Goal: Task Accomplishment & Management: Use online tool/utility

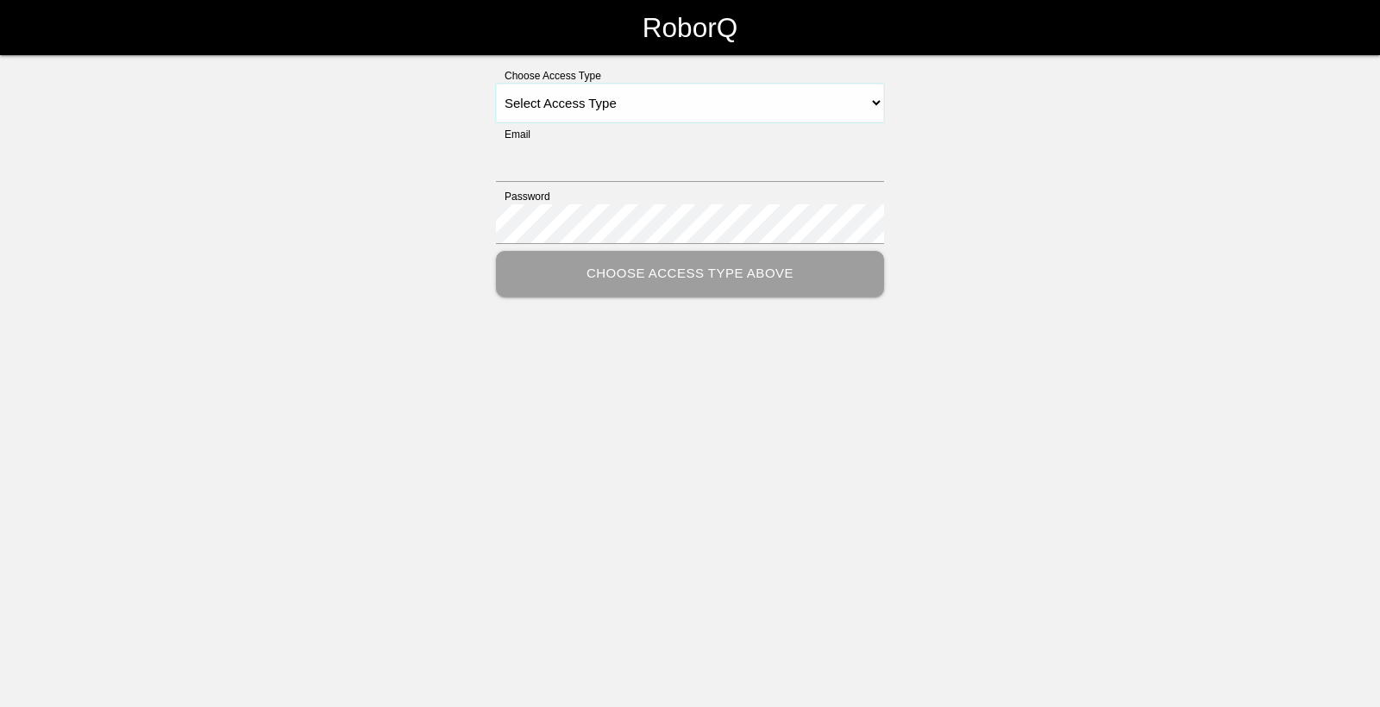
click at [643, 106] on select "Select Access Type Admin Customer Supervisor Worker" at bounding box center [690, 103] width 388 height 39
select select "Worker"
click at [496, 84] on select "Select Access Type Admin Customer Supervisor Worker" at bounding box center [690, 103] width 388 height 39
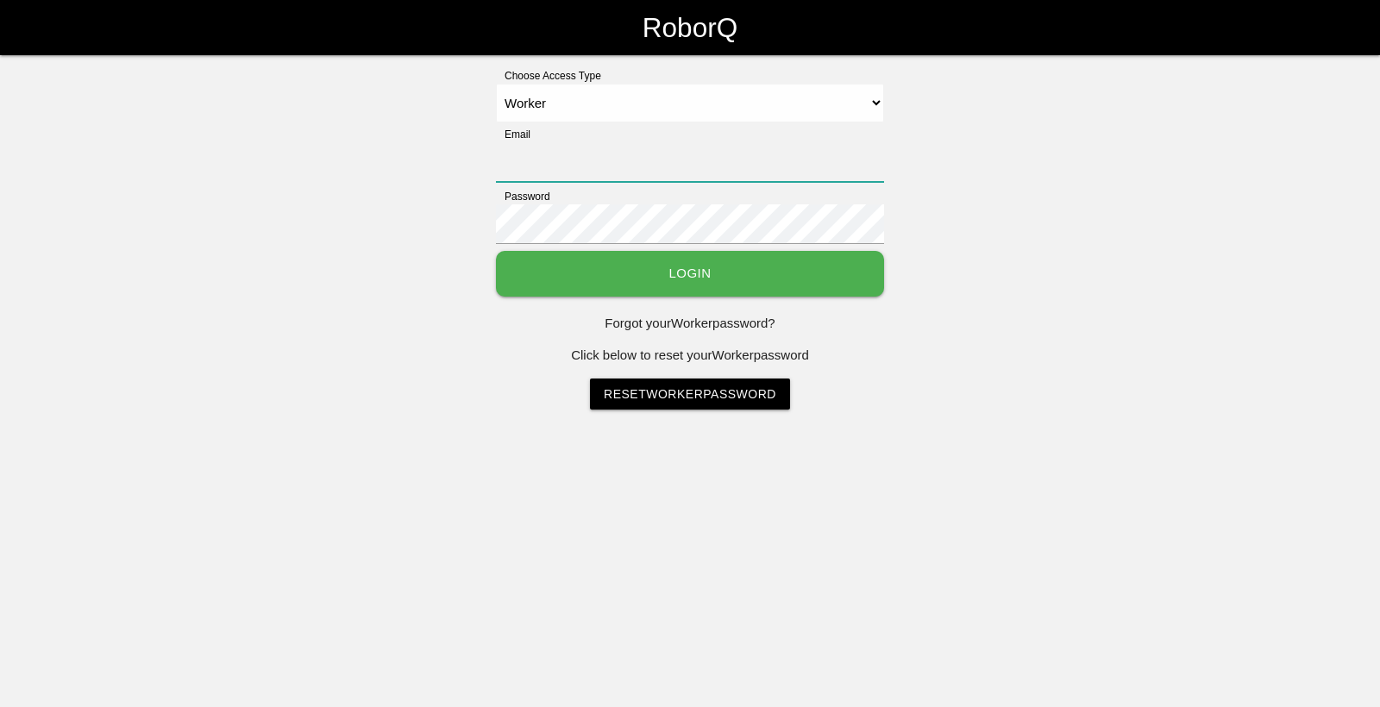
click at [571, 177] on input "Email" at bounding box center [690, 162] width 388 height 40
type input "[EMAIL_ADDRESS][DOMAIN_NAME]"
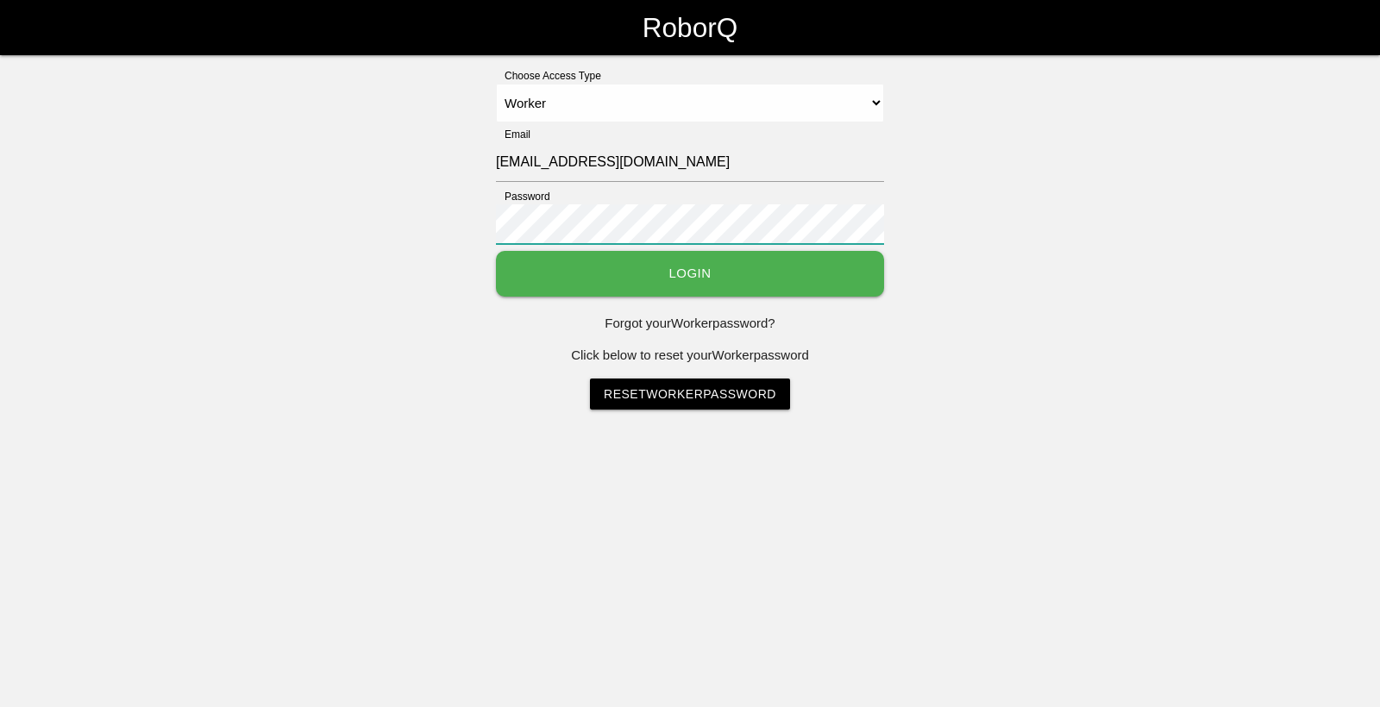
click at [496, 251] on button "Login" at bounding box center [690, 274] width 388 height 46
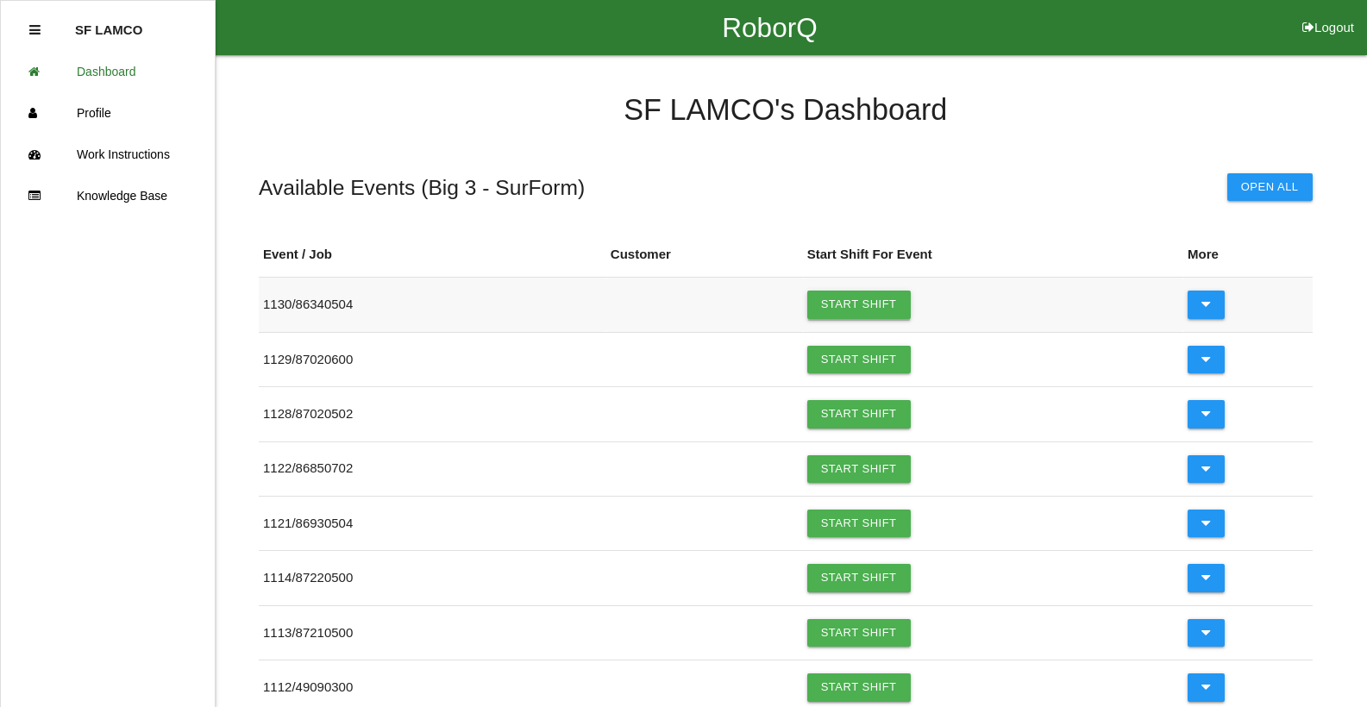
click at [854, 312] on link "Start Shift" at bounding box center [858, 305] width 103 height 28
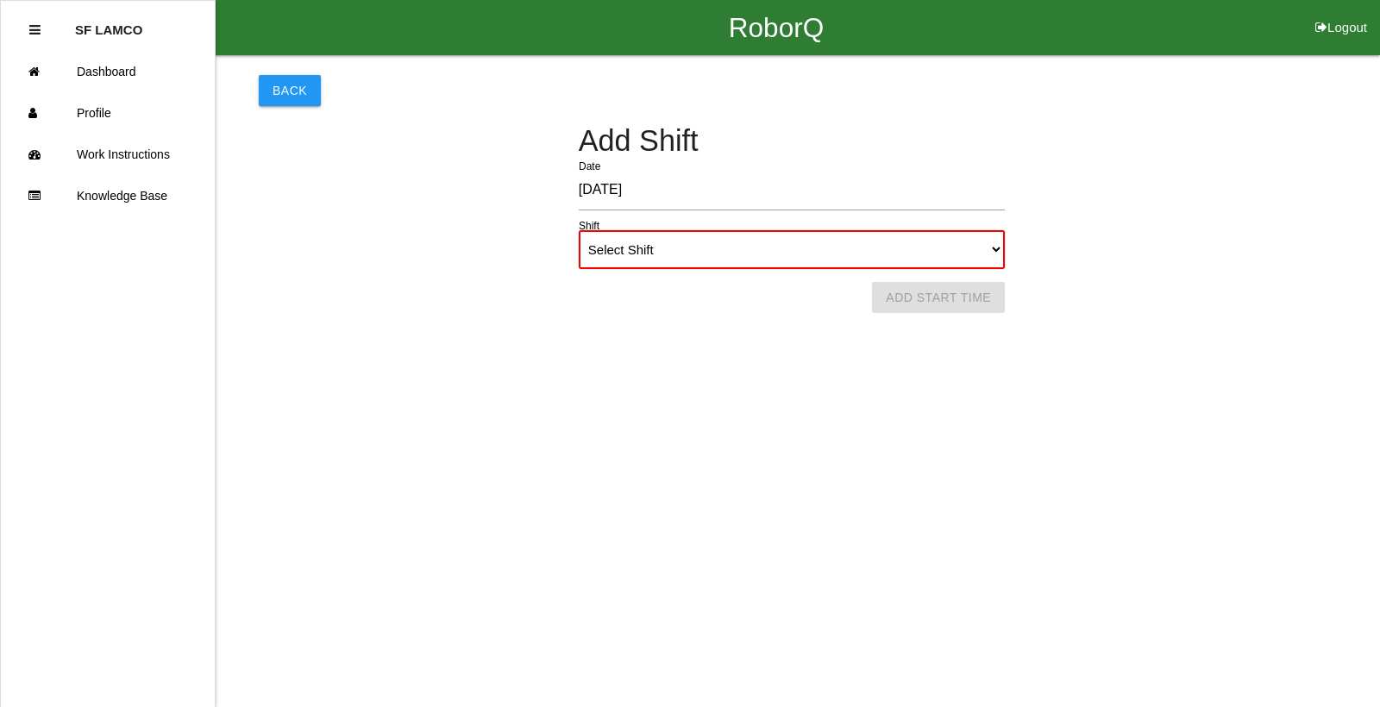
click at [751, 259] on select "Select Shift 1st Shift 2nd Shift 3rd Shift 4th Shift" at bounding box center [792, 249] width 426 height 39
select select "1"
click at [579, 230] on select "Select Shift 1st Shift 2nd Shift 3rd Shift 4th Shift" at bounding box center [792, 249] width 426 height 39
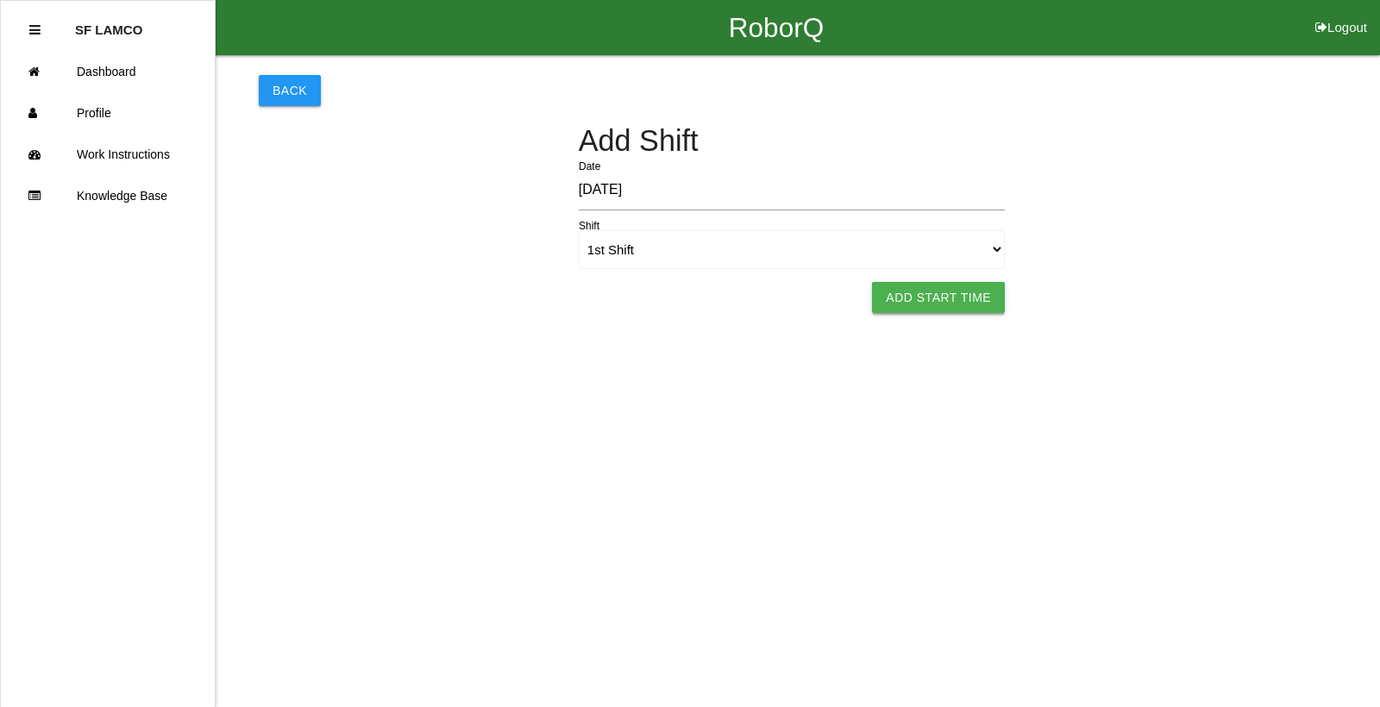
click at [920, 295] on button "Add Start Time" at bounding box center [938, 297] width 133 height 31
select select "6"
select select "11"
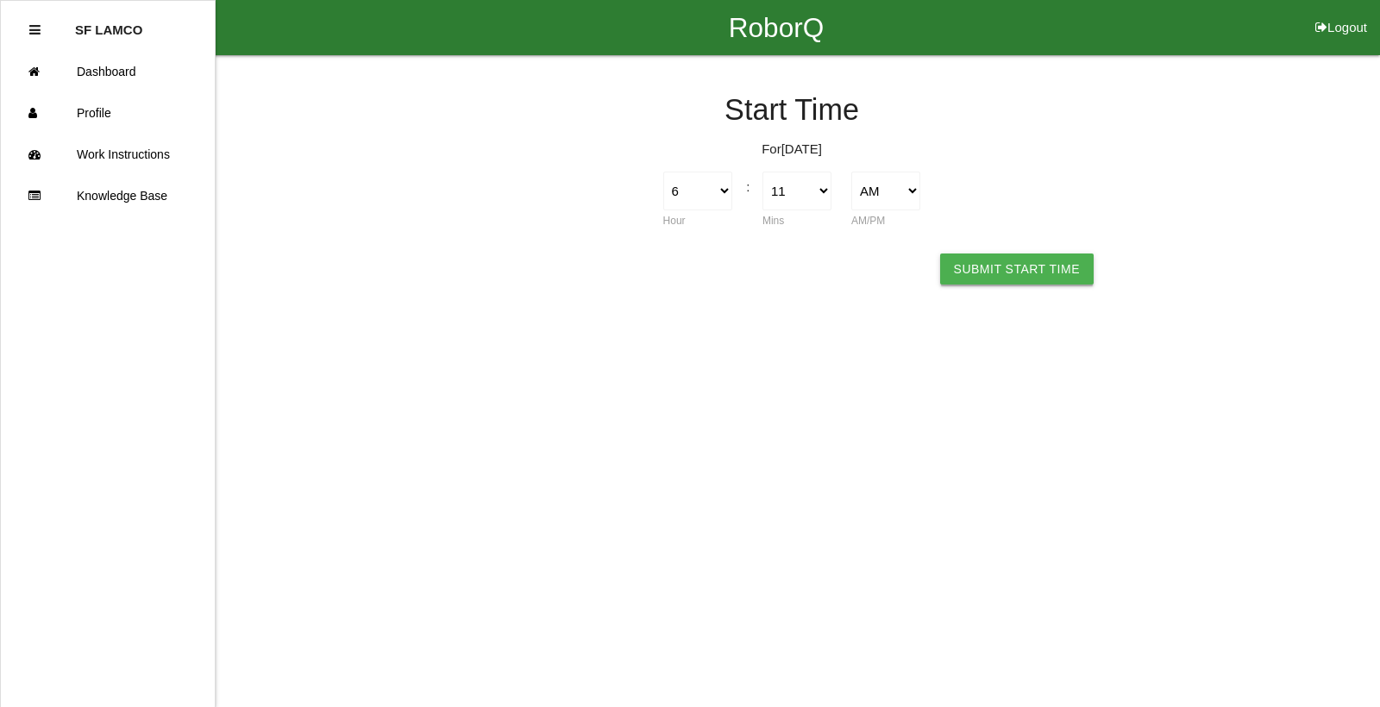
click at [1006, 270] on button "Submit Start Time" at bounding box center [1017, 269] width 154 height 31
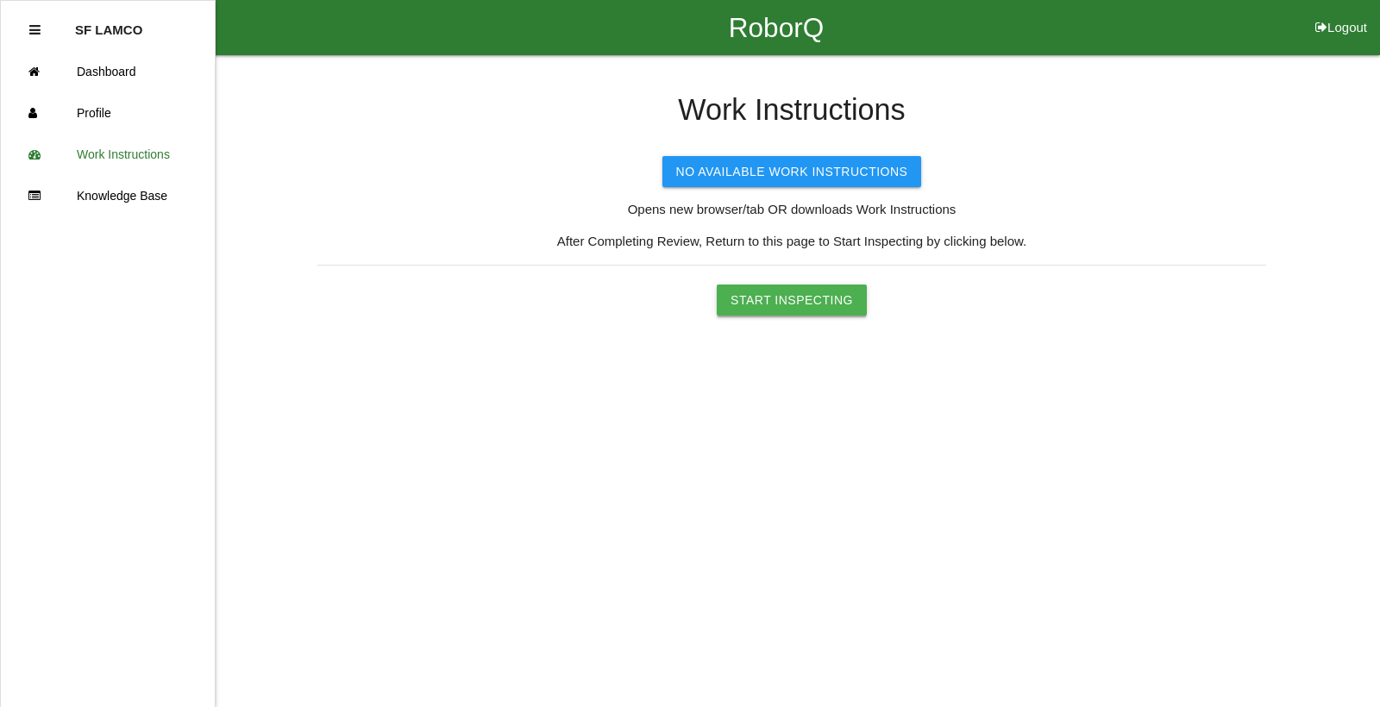
click at [818, 292] on button "Start Inspecting" at bounding box center [792, 300] width 150 height 31
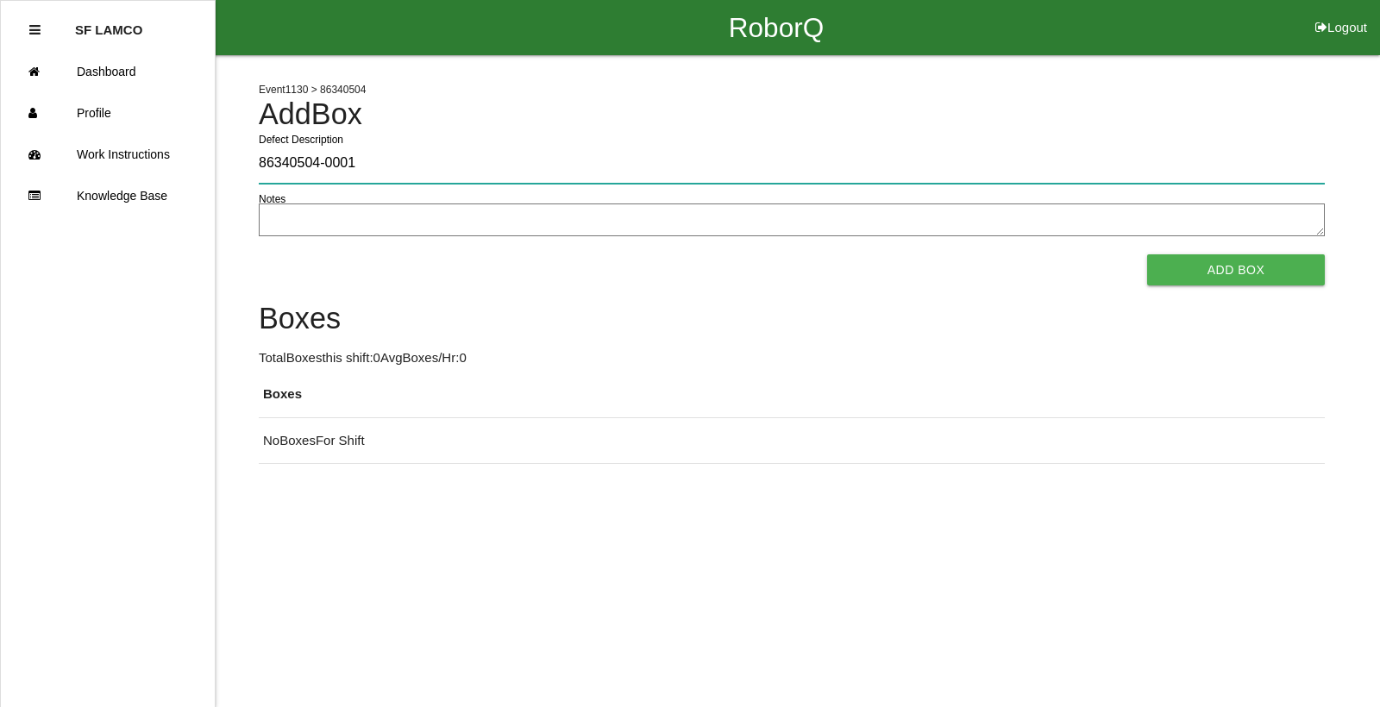
type input "86340504-0001"
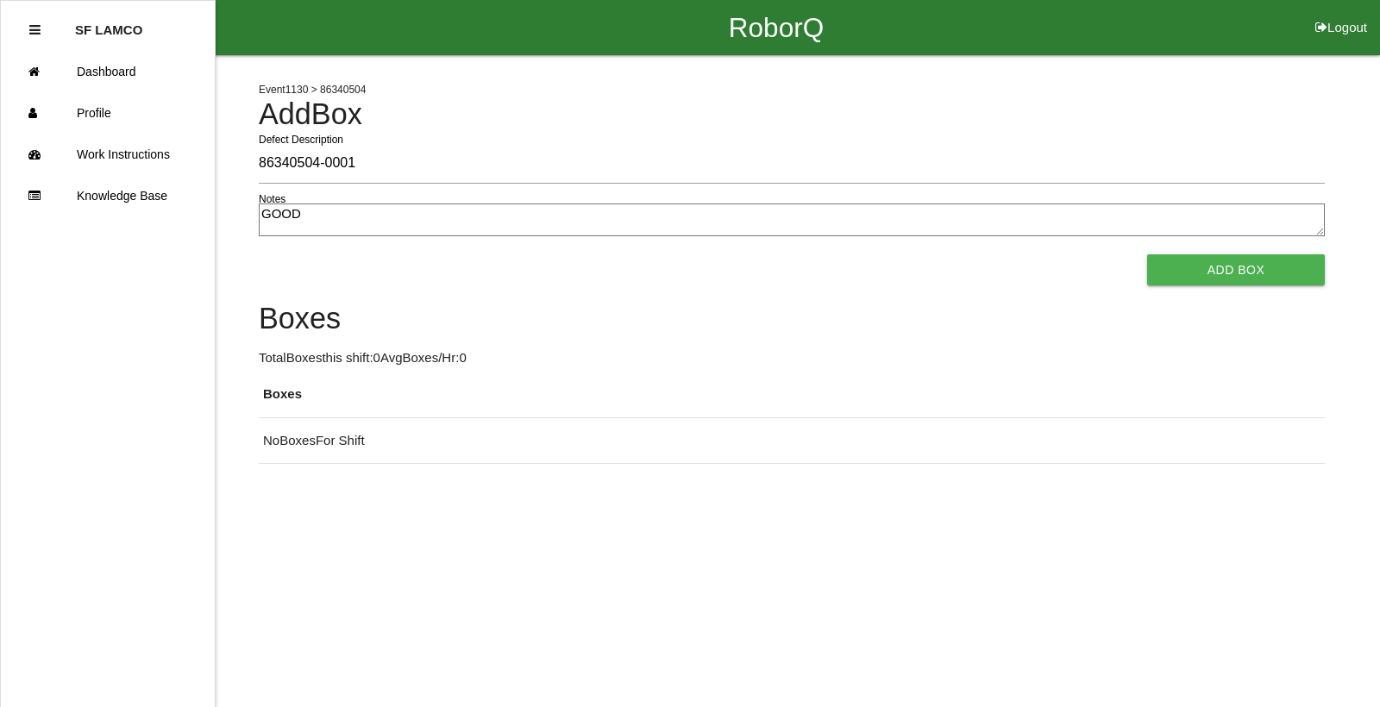
type textarea "GOOD"
